Goal: Information Seeking & Learning: Learn about a topic

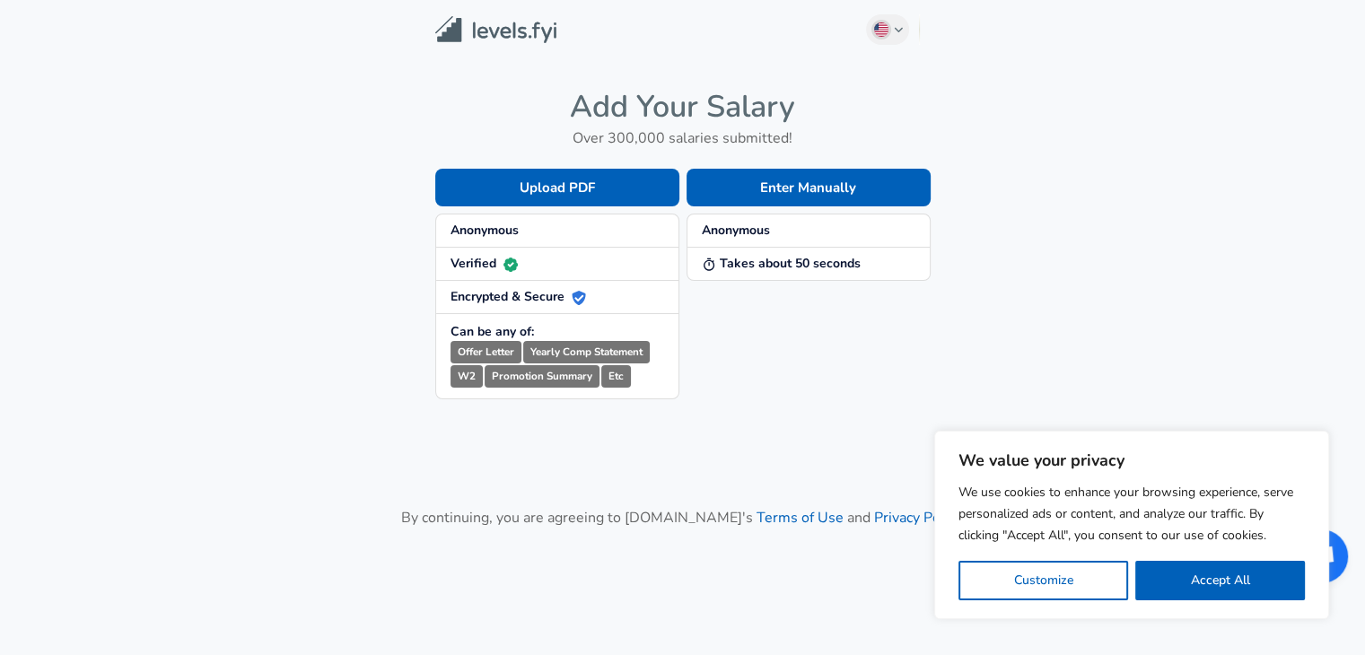
scroll to position [113, 0]
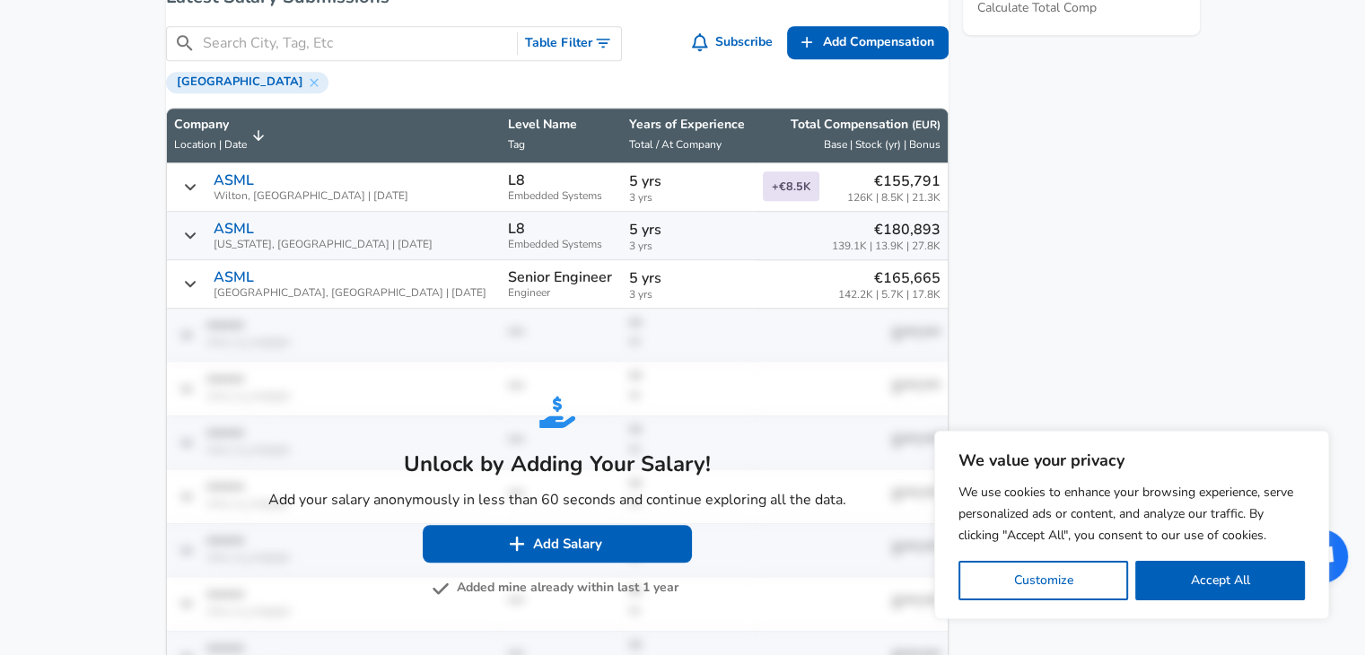
scroll to position [1077, 0]
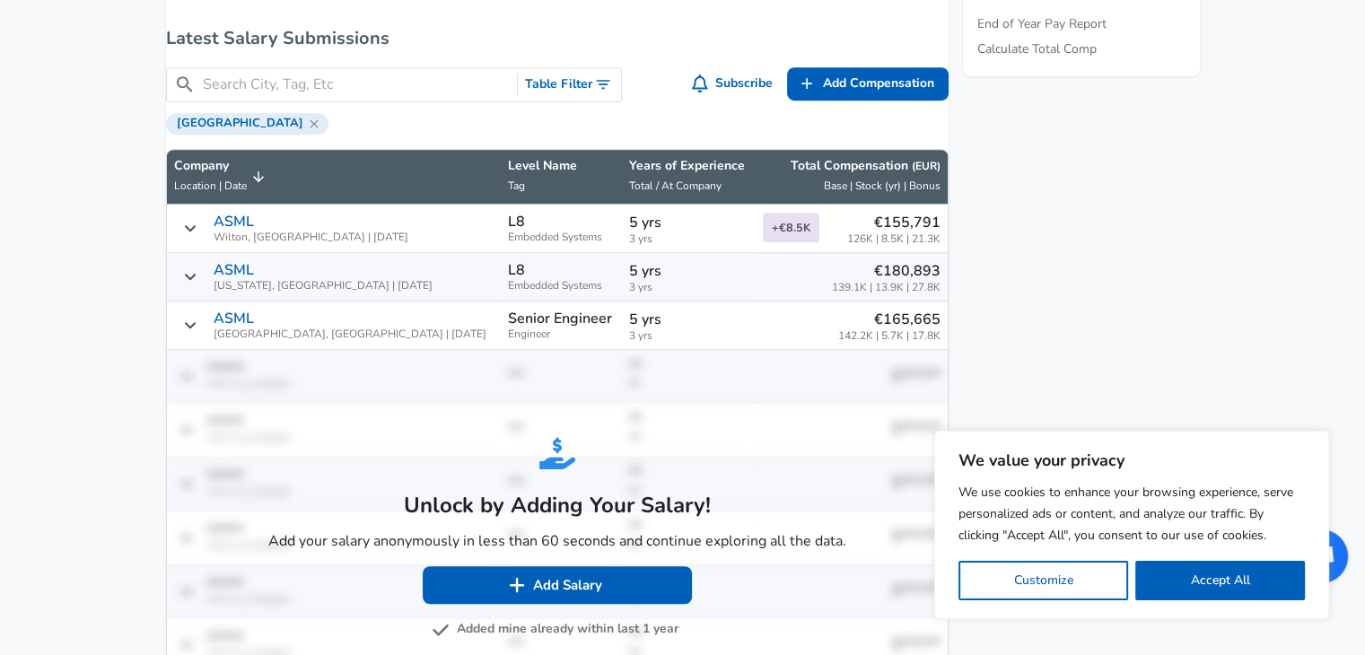
click at [307, 131] on icon at bounding box center [314, 124] width 14 height 14
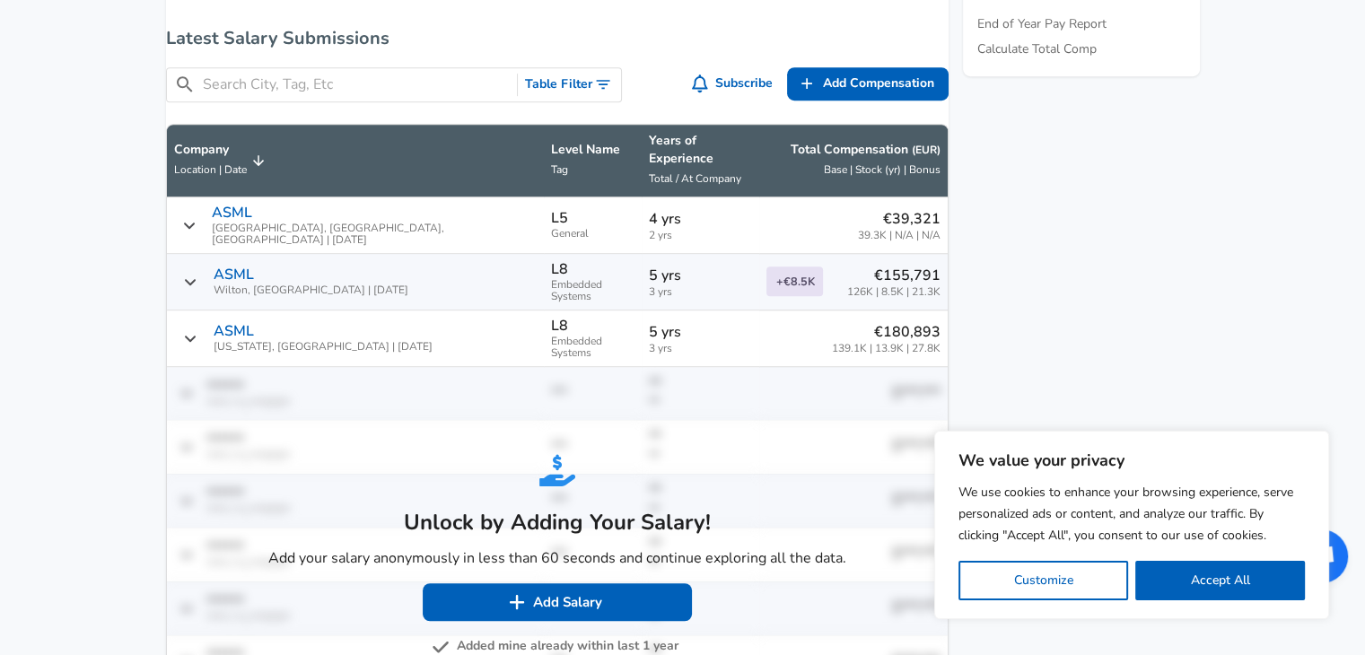
click at [299, 83] on div "​ Table Filter" at bounding box center [394, 84] width 457 height 35
click at [305, 94] on input "Search City, Tag, Etc" at bounding box center [357, 85] width 308 height 22
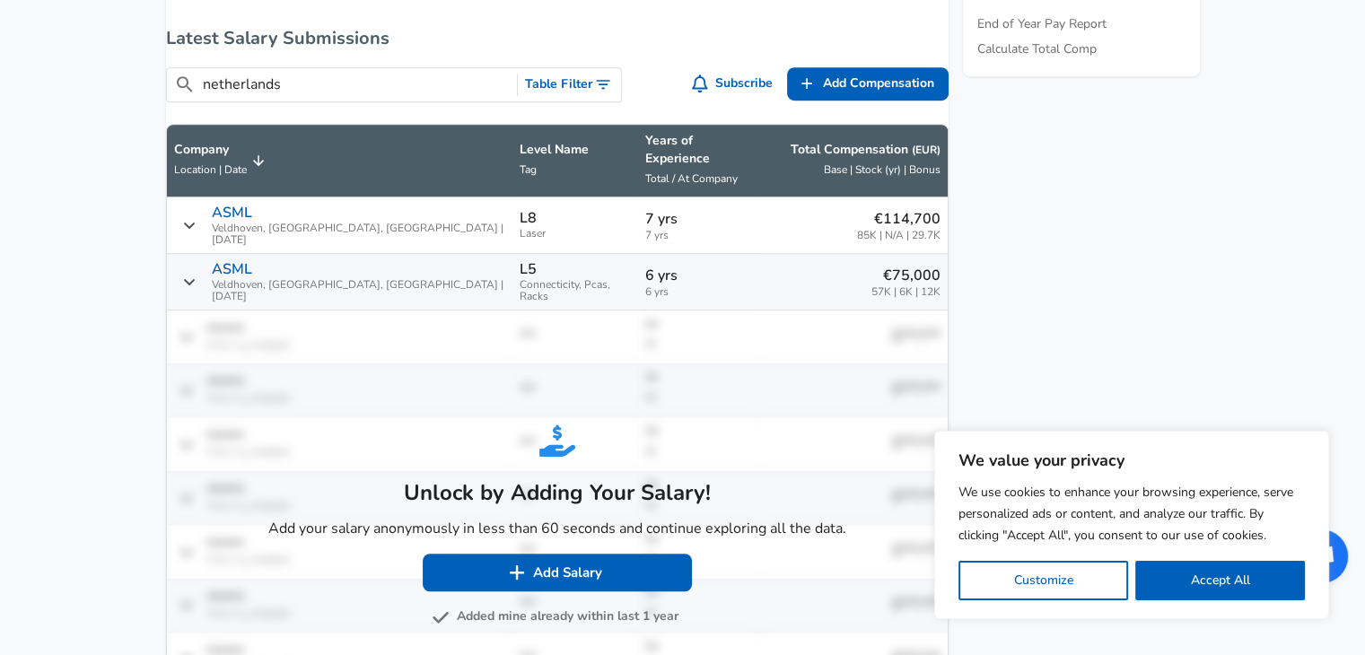
type input "netherlands"
click at [564, 612] on button "Added mine already within last 1 year" at bounding box center [556, 617] width 243 height 22
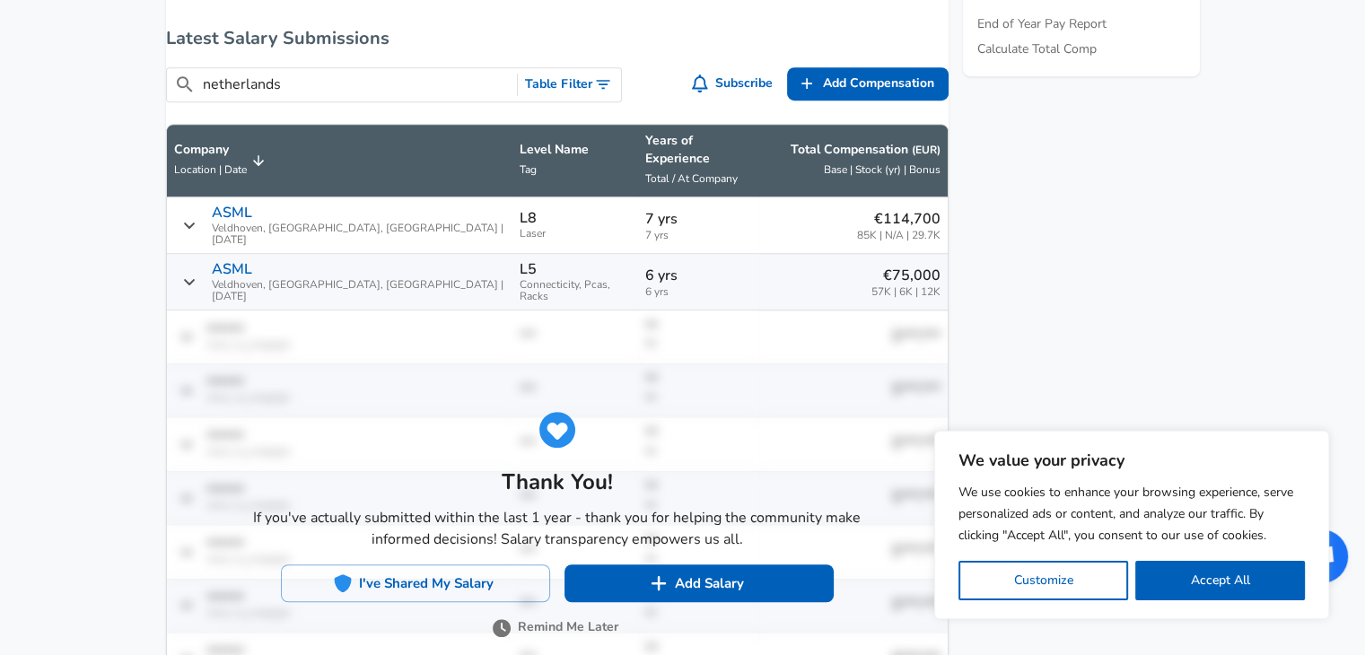
scroll to position [1, 0]
click at [547, 627] on button "Remind Me Later" at bounding box center [557, 628] width 122 height 22
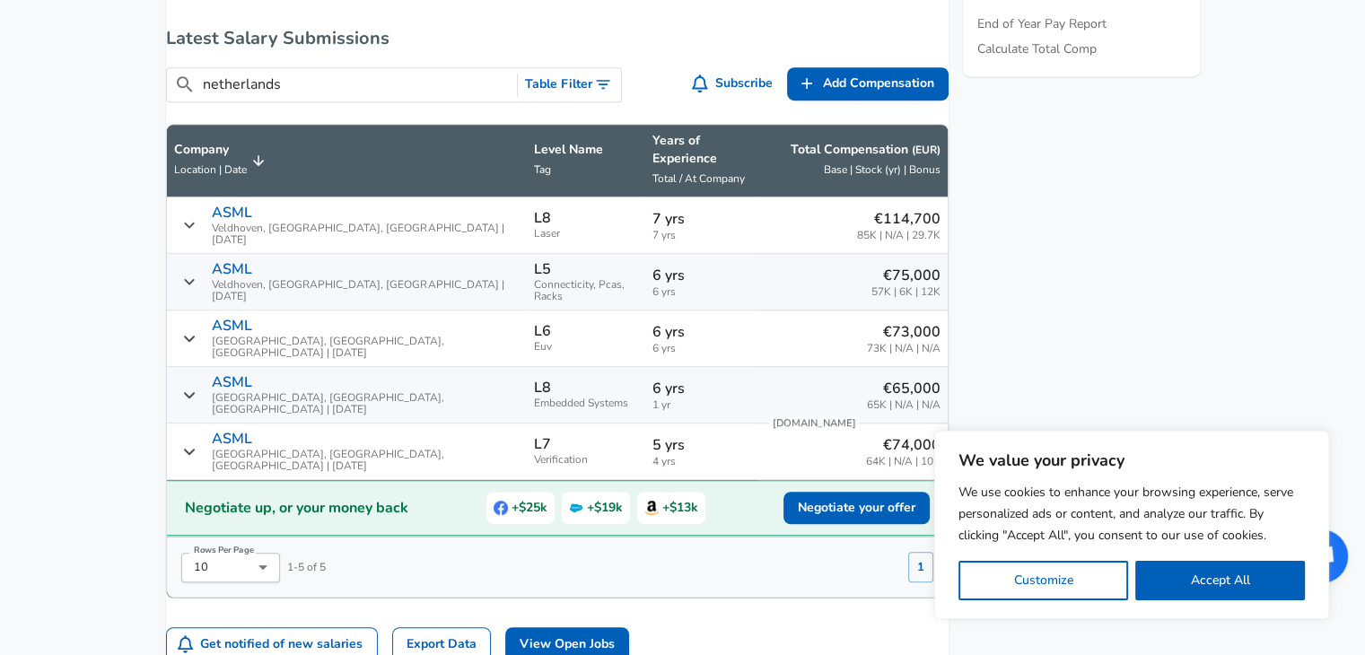
scroll to position [0, 0]
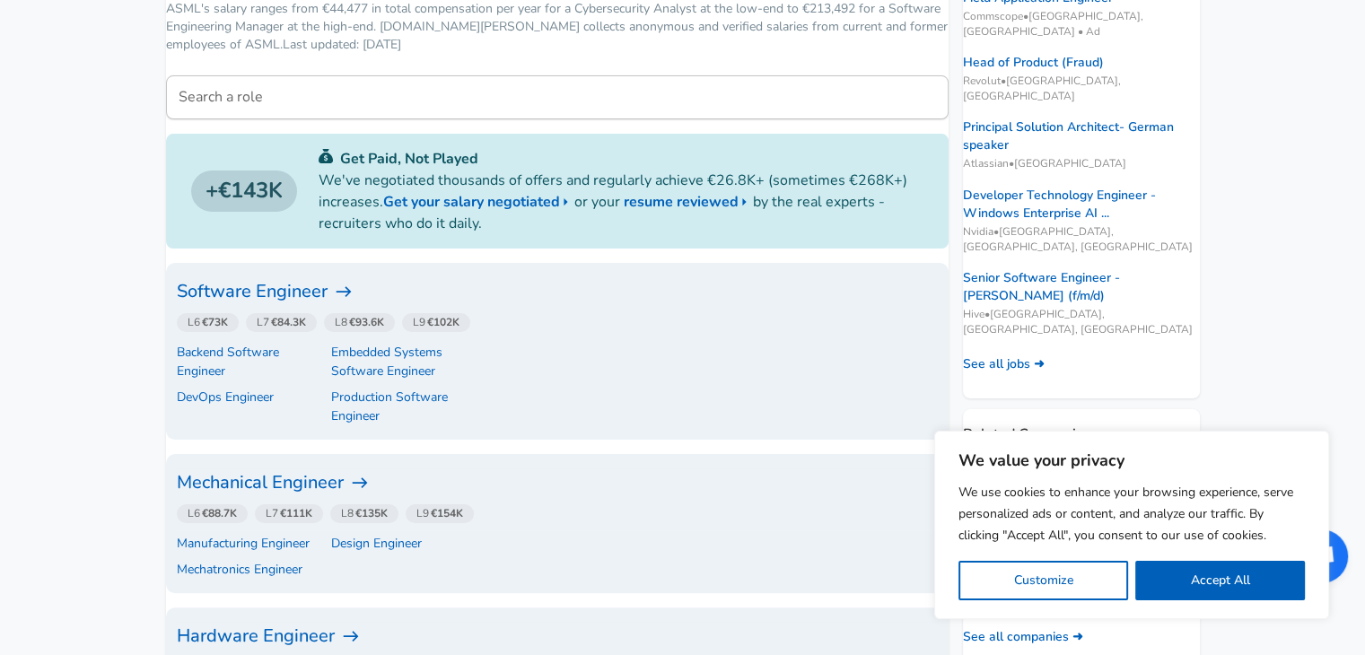
scroll to position [359, 0]
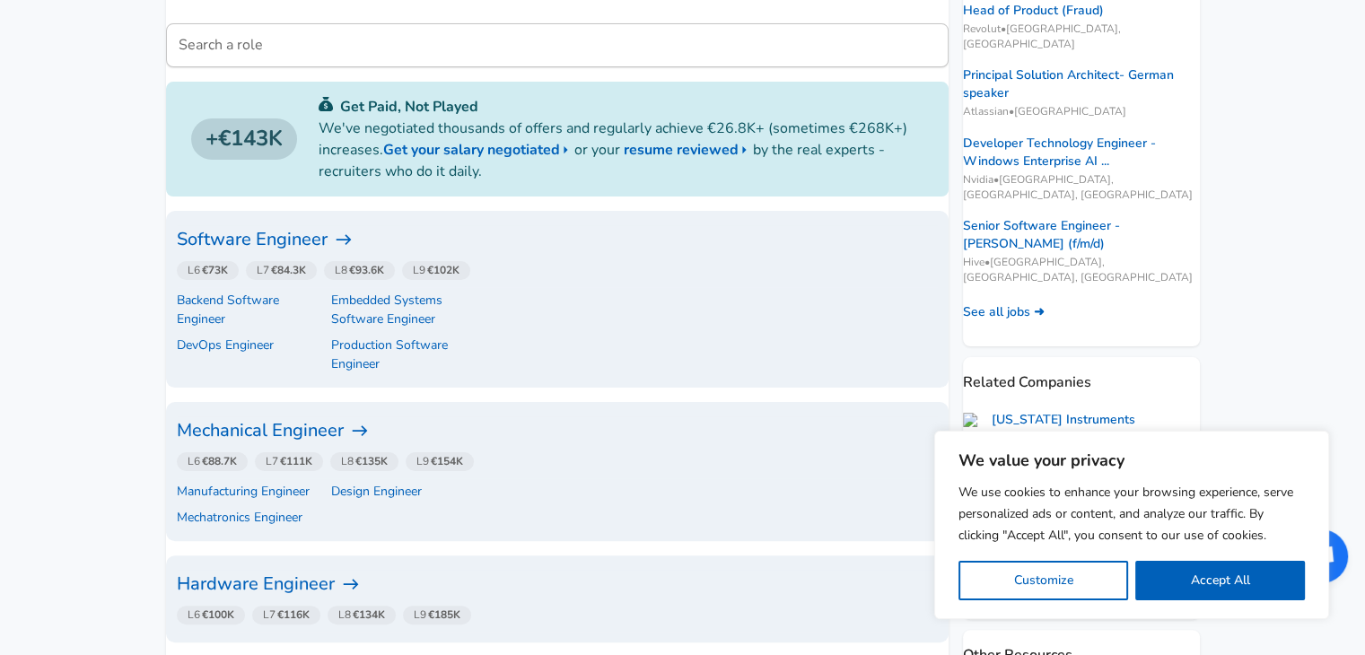
click at [320, 245] on h6 "Software Engineer" at bounding box center [557, 239] width 761 height 29
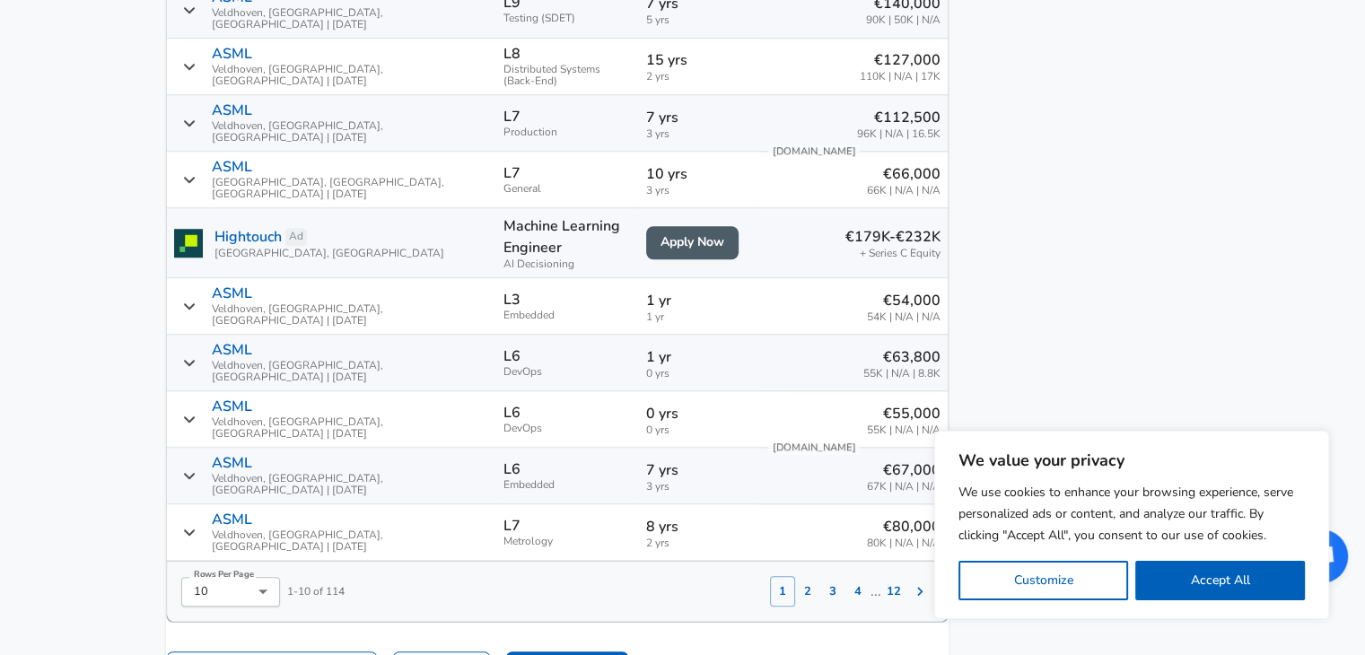
scroll to position [1436, 0]
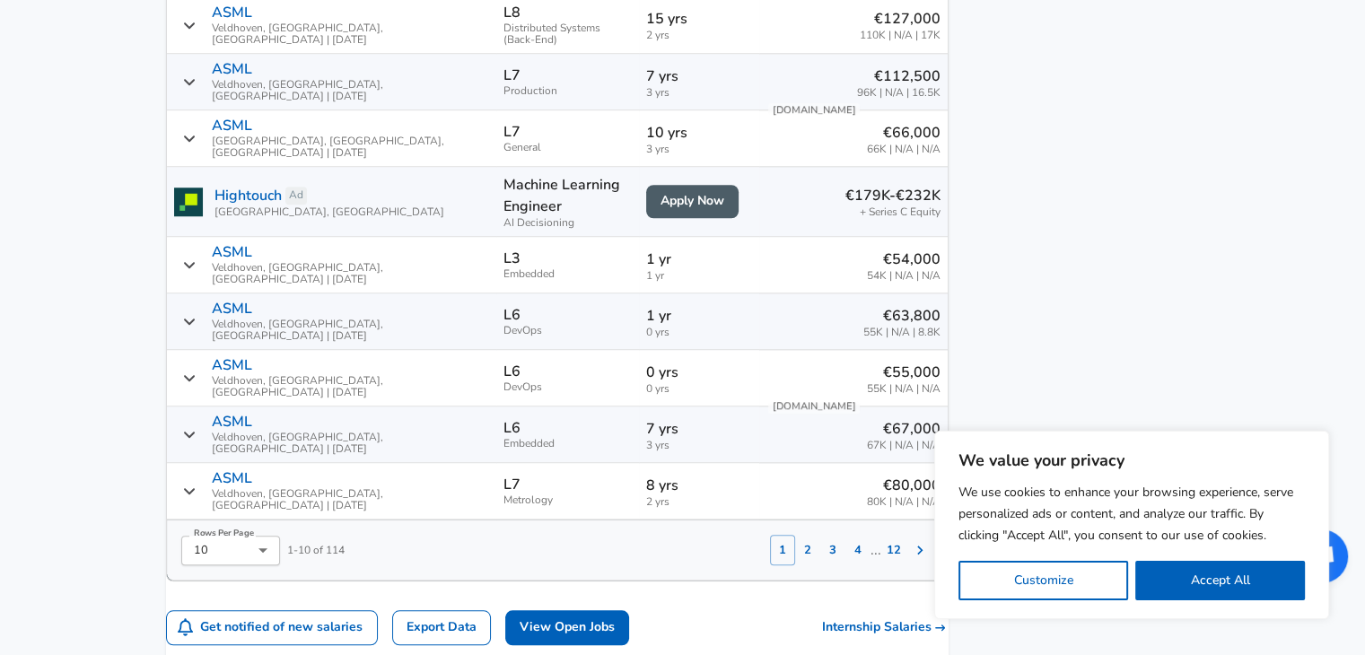
click at [795, 558] on button "2" at bounding box center [807, 550] width 25 height 31
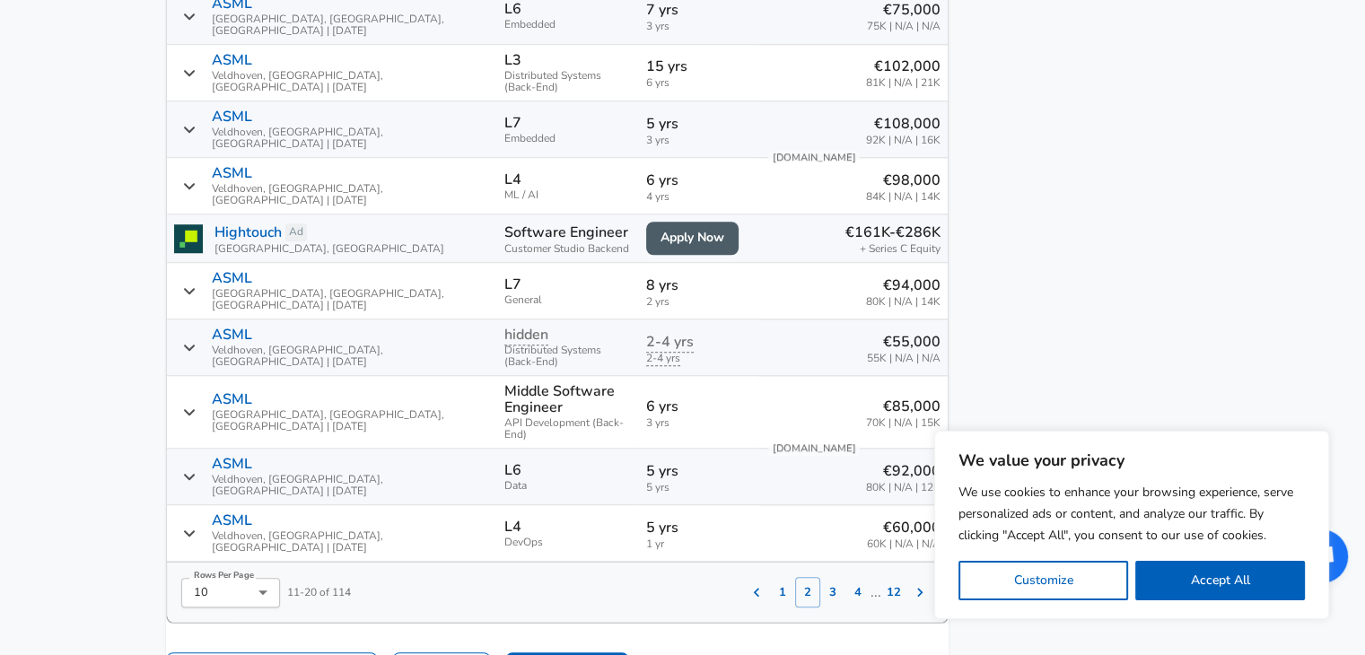
scroll to position [1425, 0]
